Goal: Transaction & Acquisition: Subscribe to service/newsletter

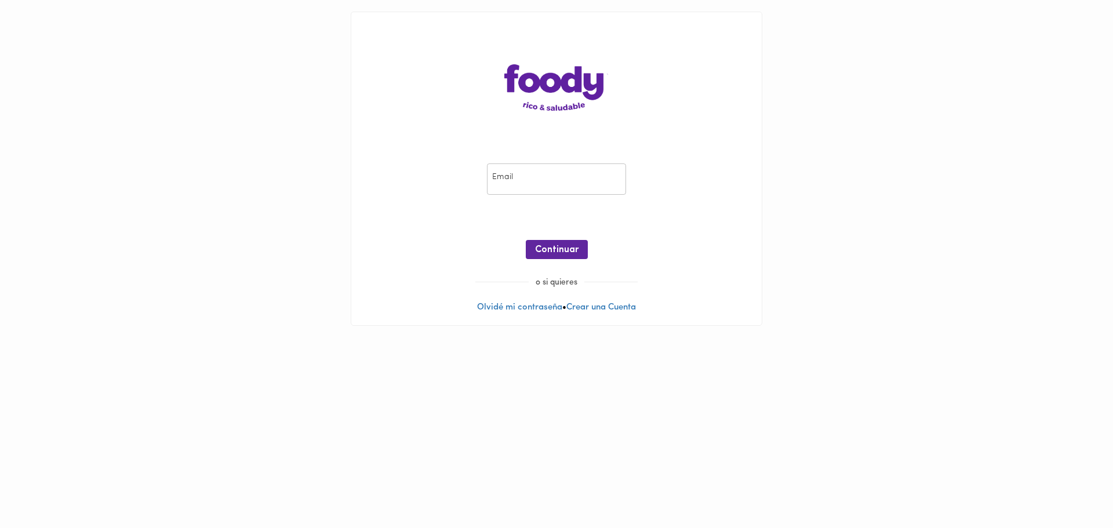
click at [584, 179] on input "email" at bounding box center [556, 179] width 139 height 32
click at [579, 247] on button "Continuar" at bounding box center [557, 249] width 62 height 19
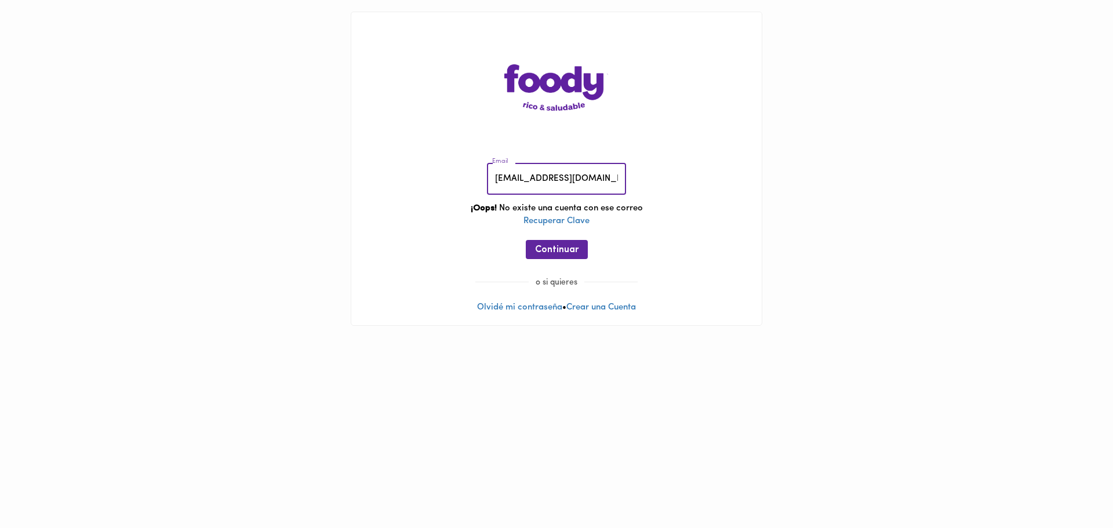
drag, startPoint x: 516, startPoint y: 180, endPoint x: 473, endPoint y: 186, distance: 43.9
click at [473, 186] on div "Email jaisua@gmail.com Email ¡Oops! No existe una cuenta con ese correo Recuper…" at bounding box center [556, 213] width 387 height 125
type input "sheylasuarezt@gmail.com"
click at [541, 249] on span "Continuar" at bounding box center [556, 250] width 43 height 11
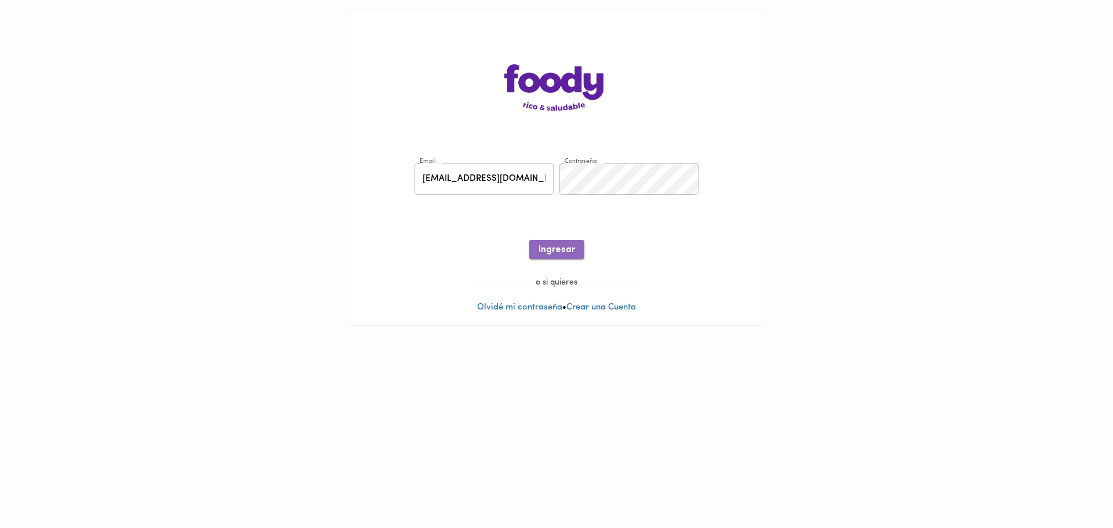
click at [558, 247] on span "Ingresar" at bounding box center [556, 250] width 37 height 11
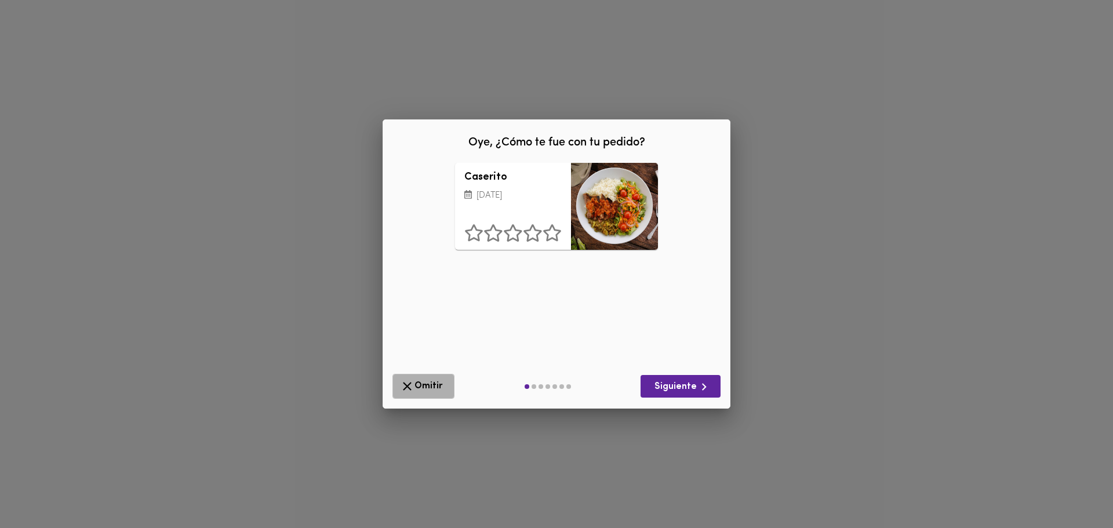
click at [425, 386] on span "Omitir" at bounding box center [423, 386] width 47 height 14
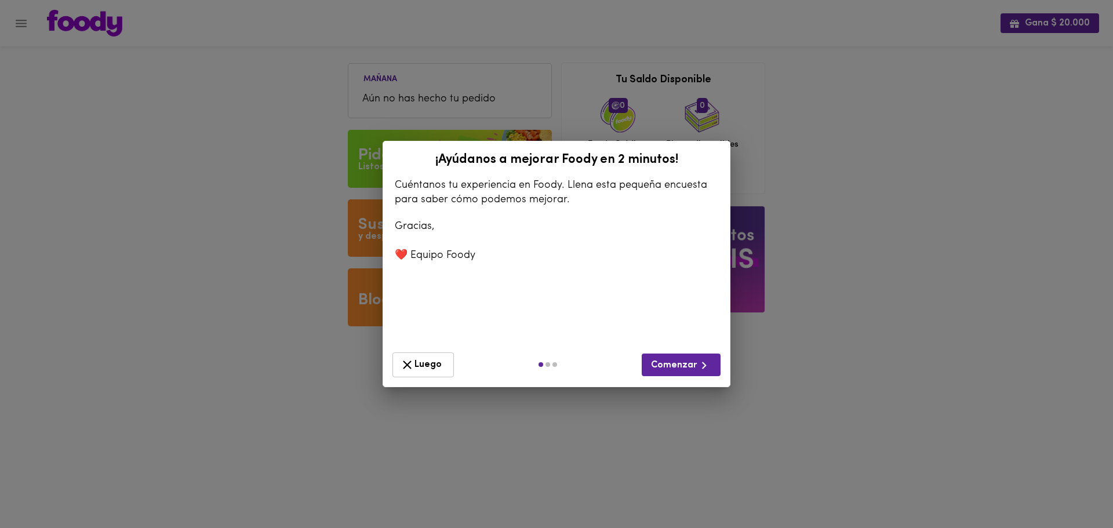
click at [401, 371] on button "Luego" at bounding box center [422, 364] width 61 height 25
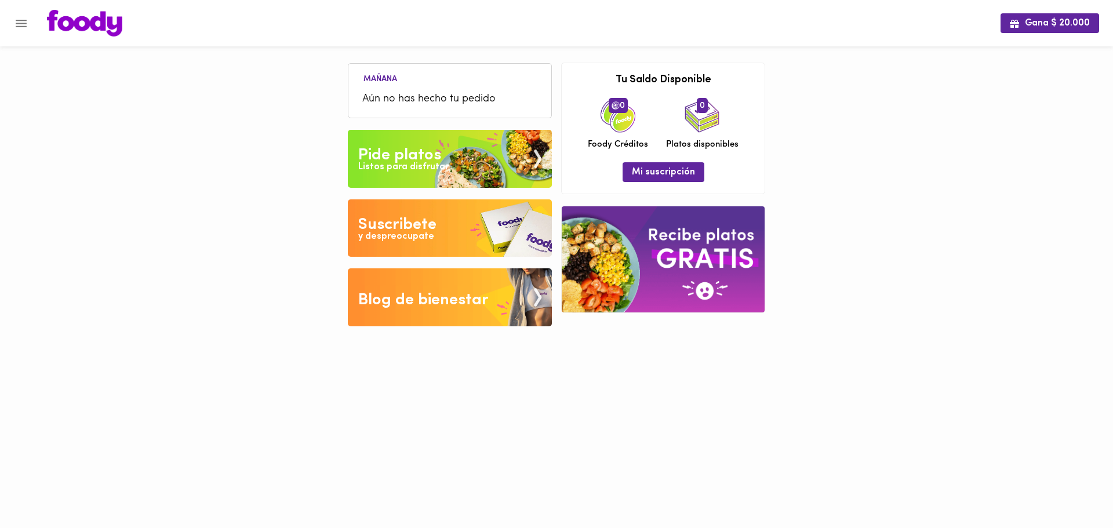
click at [652, 159] on div at bounding box center [663, 159] width 203 height 6
click at [654, 180] on button "Mi suscripción" at bounding box center [663, 171] width 82 height 19
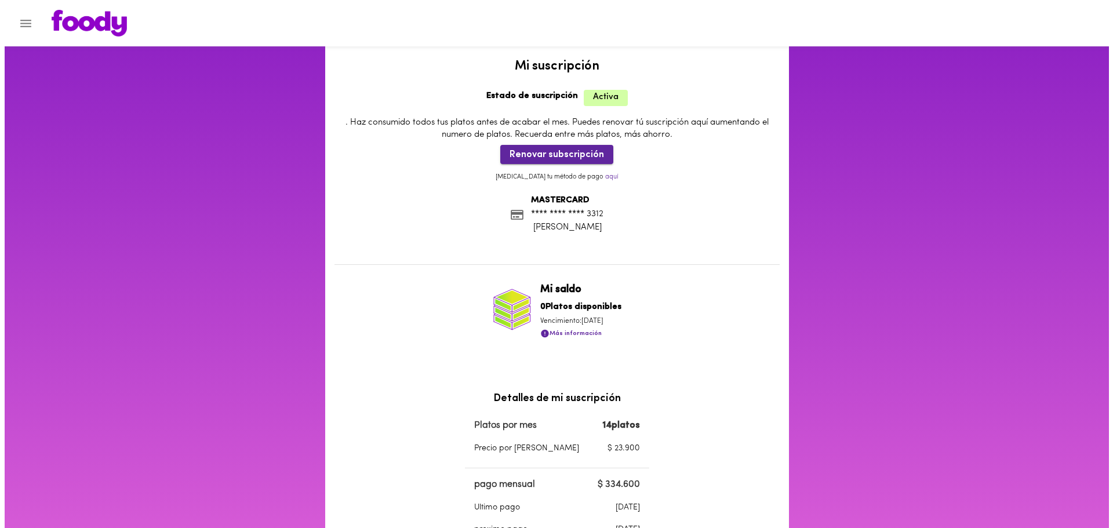
scroll to position [24, 0]
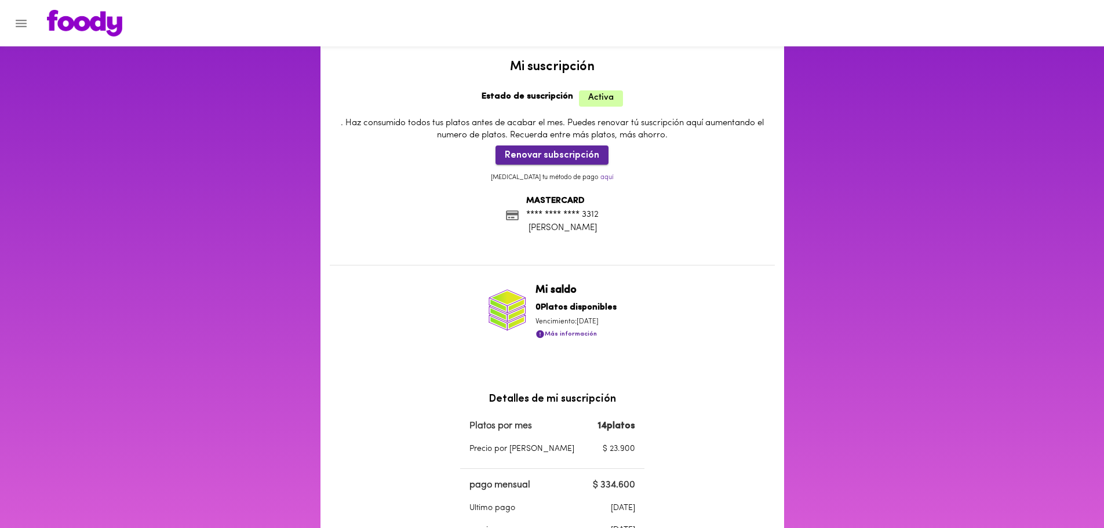
click at [547, 156] on span "Renovar subscripción" at bounding box center [552, 155] width 94 height 11
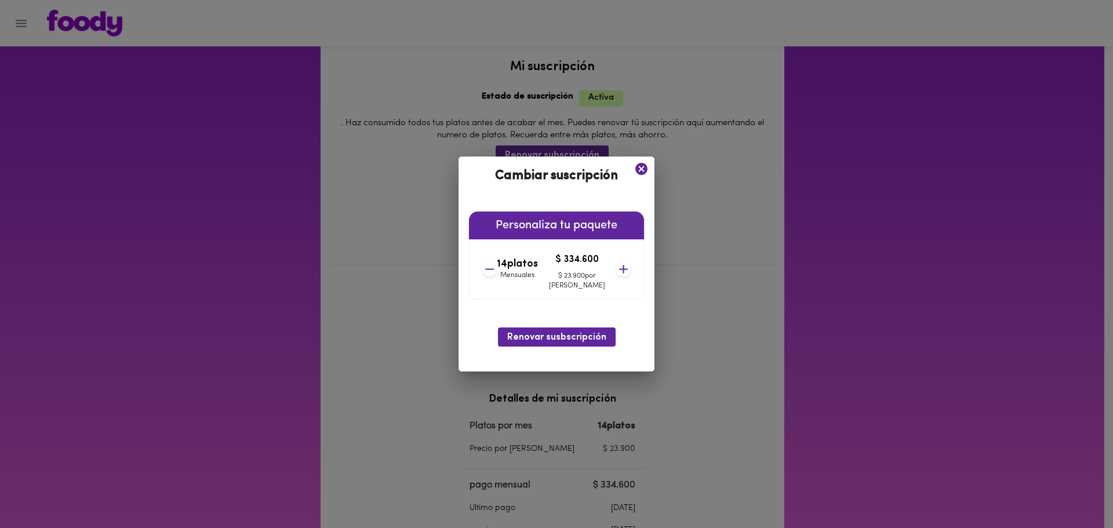
click at [497, 267] on icon at bounding box center [489, 269] width 14 height 14
click at [497, 267] on icon at bounding box center [490, 269] width 14 height 14
click at [498, 267] on icon at bounding box center [490, 269] width 14 height 14
click at [497, 267] on icon at bounding box center [489, 269] width 14 height 14
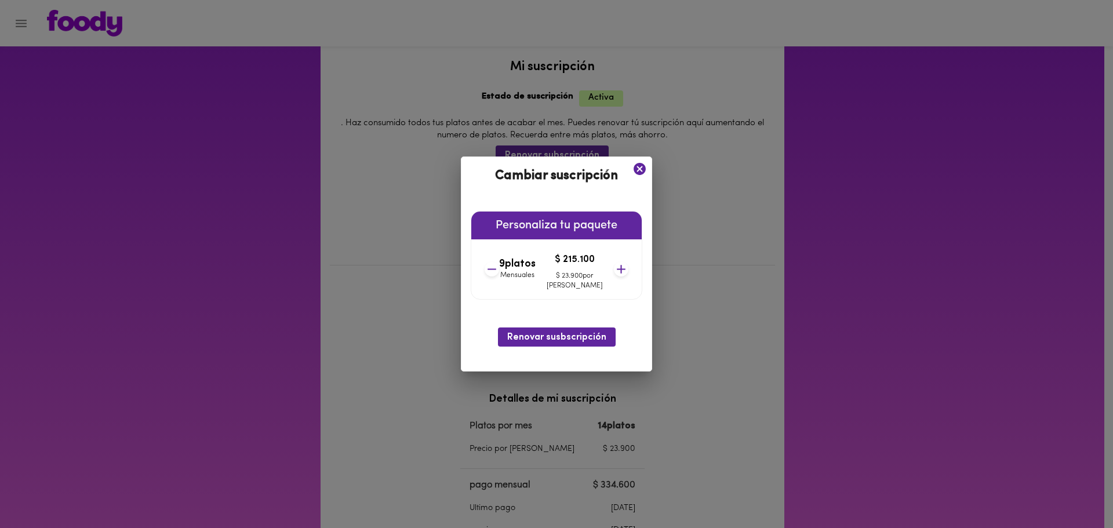
click at [499, 267] on icon at bounding box center [492, 269] width 14 height 14
click at [498, 267] on icon at bounding box center [491, 269] width 14 height 14
click at [499, 267] on icon at bounding box center [492, 269] width 14 height 14
click at [555, 340] on span "Renovar susbscripción" at bounding box center [556, 337] width 99 height 11
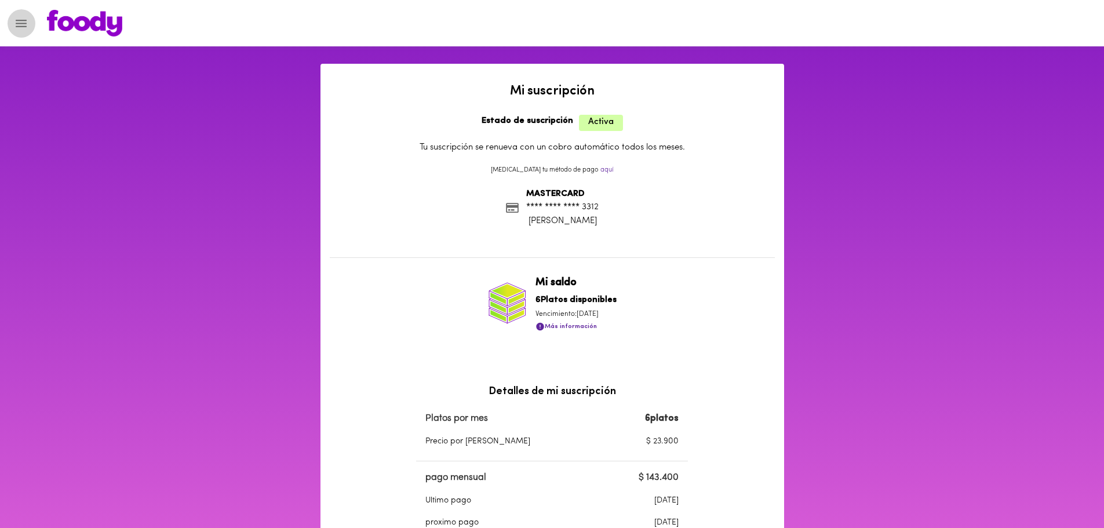
click at [26, 27] on icon "Menu" at bounding box center [21, 24] width 11 height 8
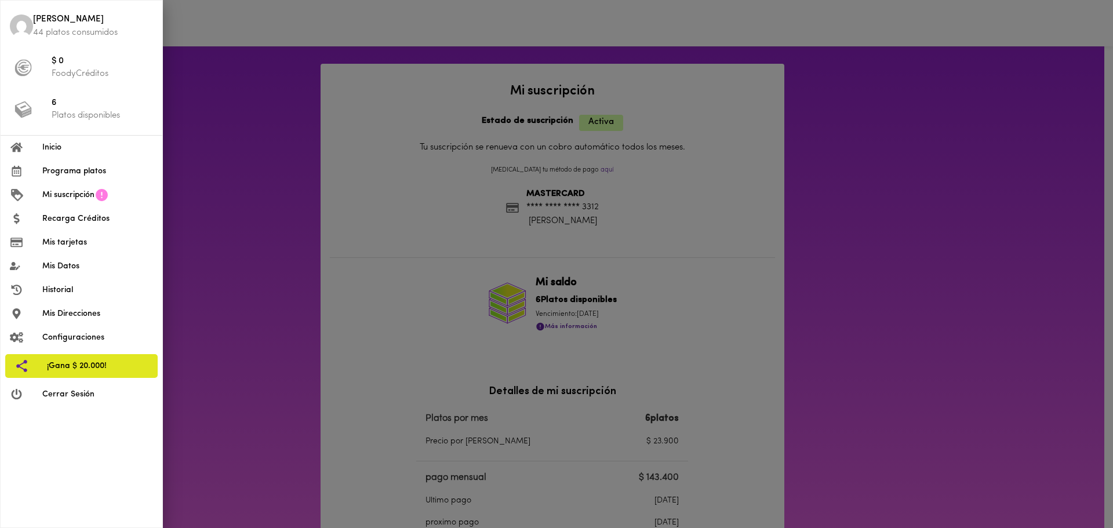
click at [74, 395] on span "Cerrar Sesión" at bounding box center [97, 394] width 111 height 12
